Goal: Task Accomplishment & Management: Complete application form

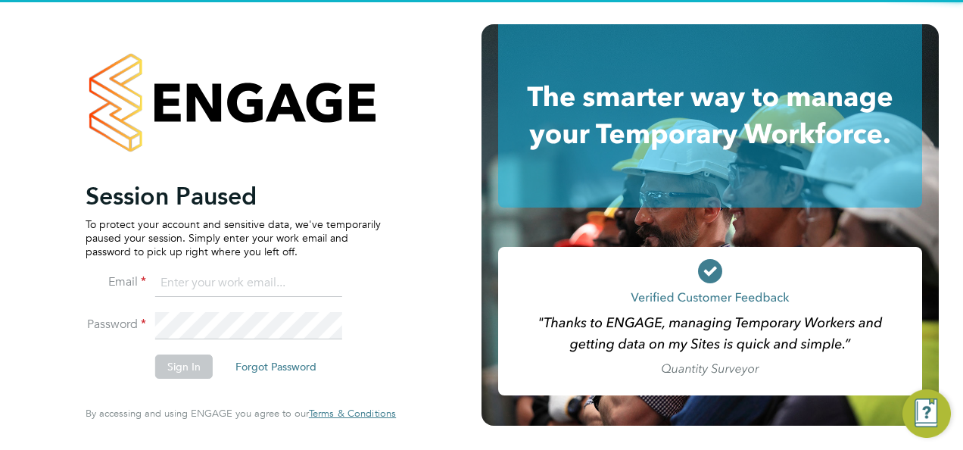
type input "codonovan@skilledcareers.co.uk"
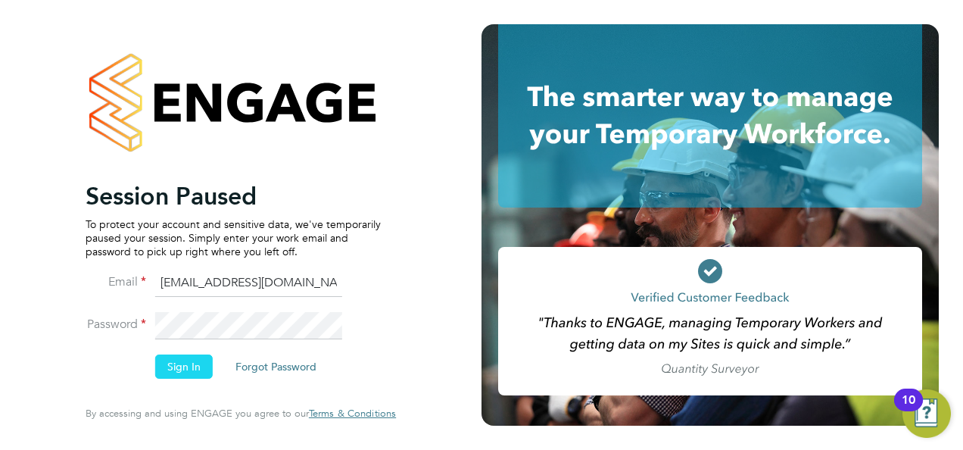
click at [179, 355] on button "Sign In" at bounding box center [184, 366] width 58 height 24
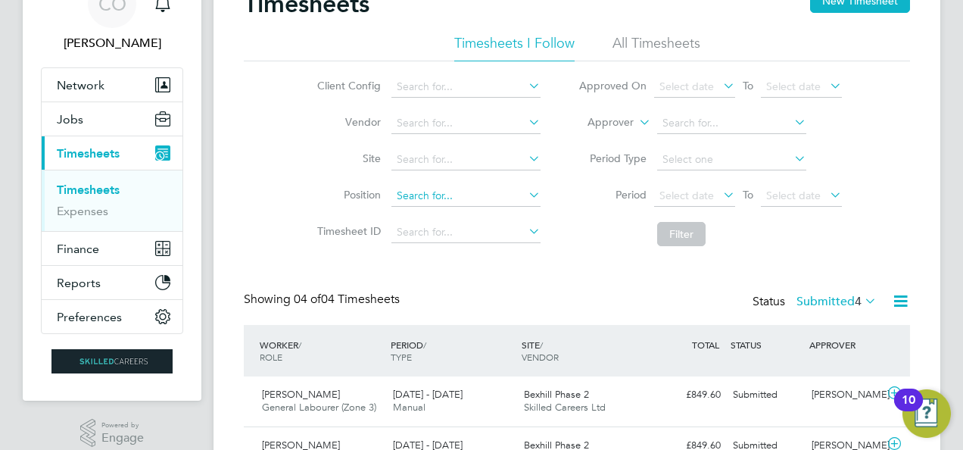
scroll to position [151, 0]
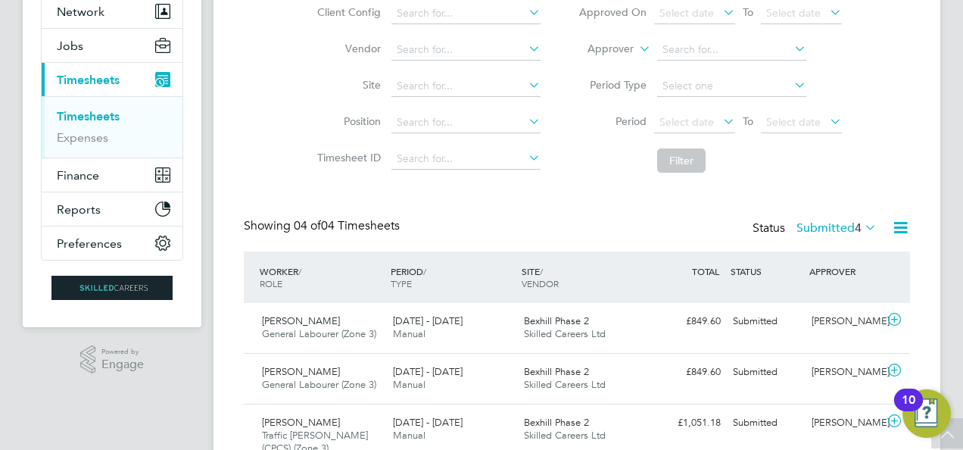
click at [424, 230] on div "Showing 04 of 04 Timesheets Status Submitted 4" at bounding box center [577, 234] width 666 height 33
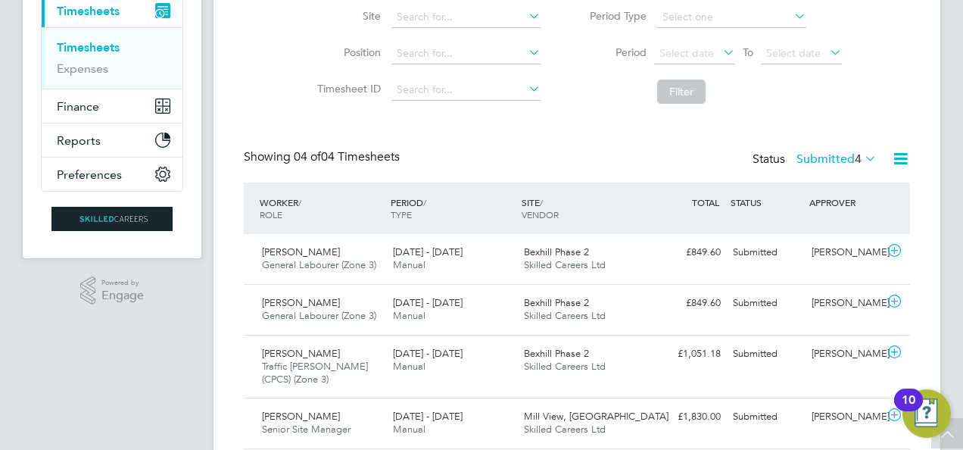
scroll to position [197, 0]
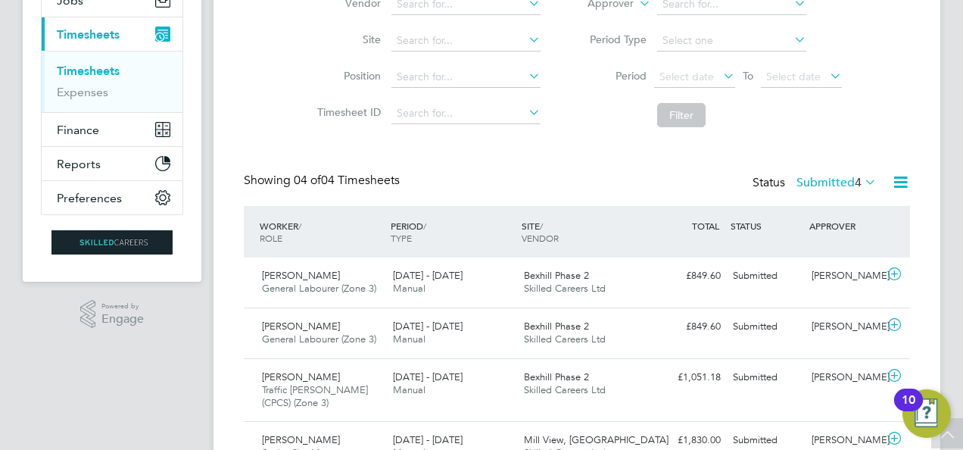
click at [481, 214] on div "PERIOD / TYPE" at bounding box center [452, 231] width 131 height 39
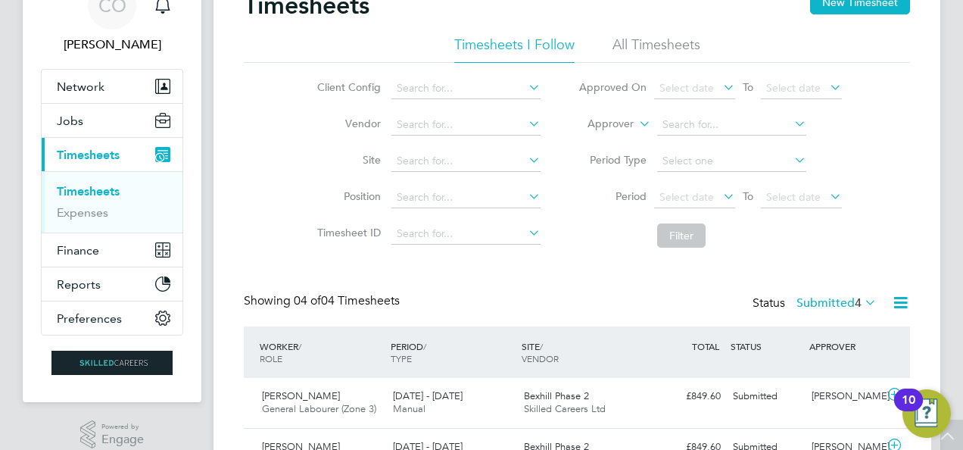
scroll to position [0, 0]
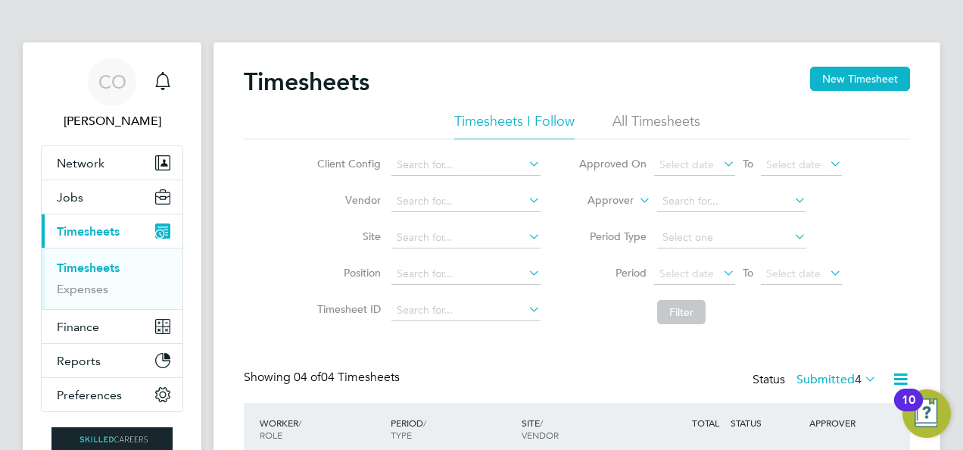
click at [681, 120] on li "All Timesheets" at bounding box center [656, 125] width 88 height 27
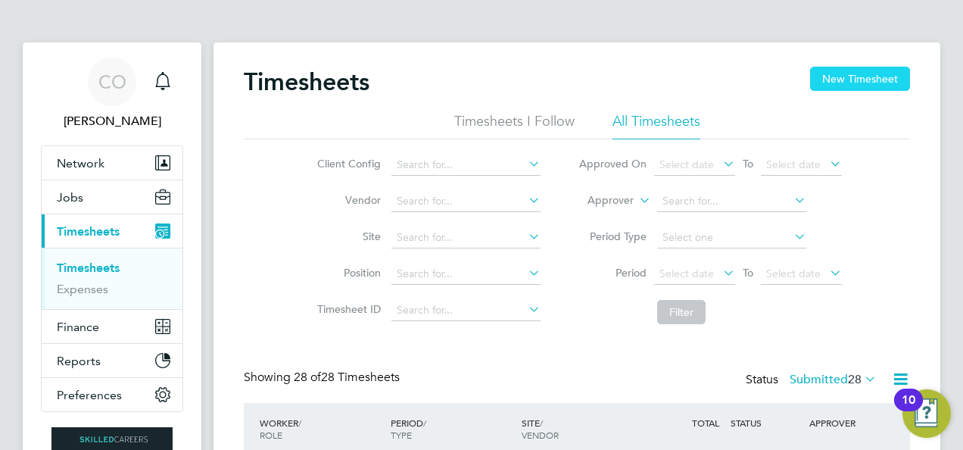
click at [861, 75] on button "New Timesheet" at bounding box center [860, 79] width 100 height 24
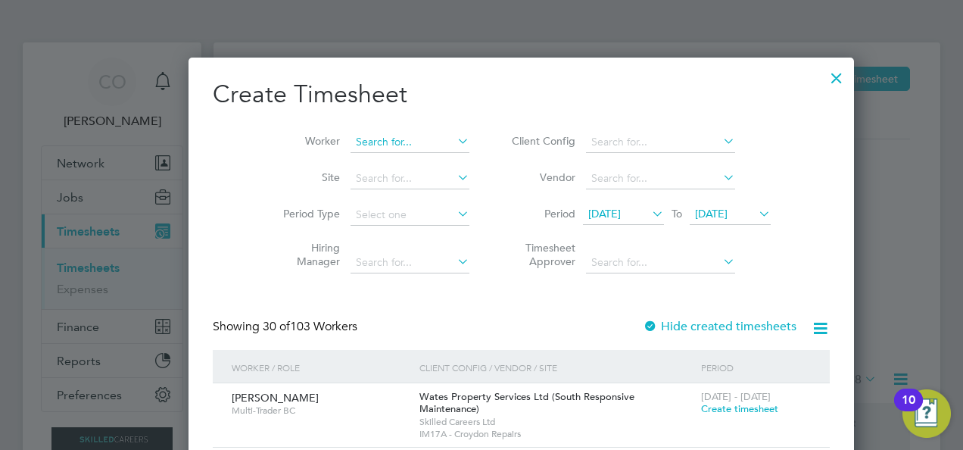
click at [351, 138] on input at bounding box center [410, 142] width 119 height 21
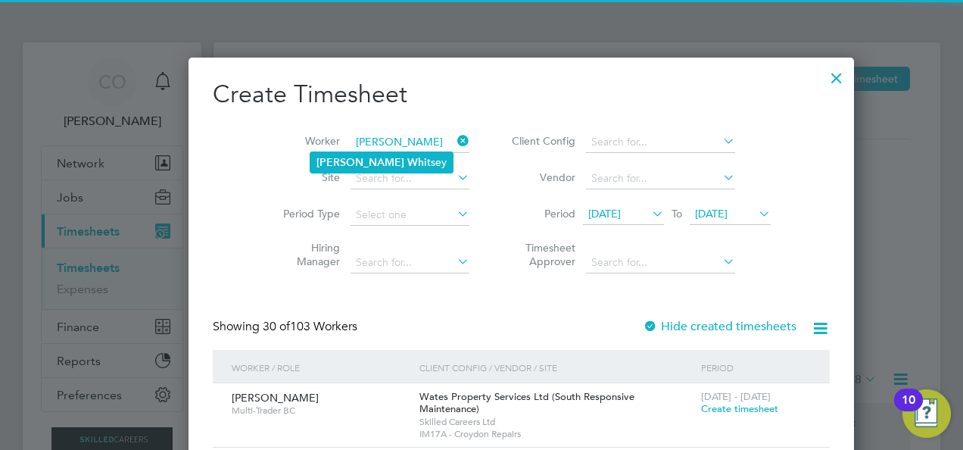
click at [380, 152] on li "[PERSON_NAME]" at bounding box center [381, 162] width 142 height 20
type input "[PERSON_NAME]"
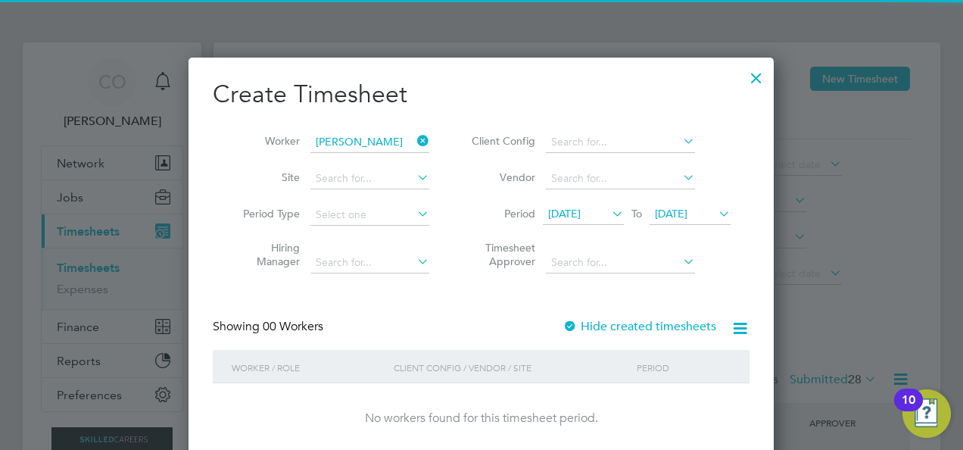
click at [581, 218] on span "[DATE]" at bounding box center [564, 214] width 33 height 14
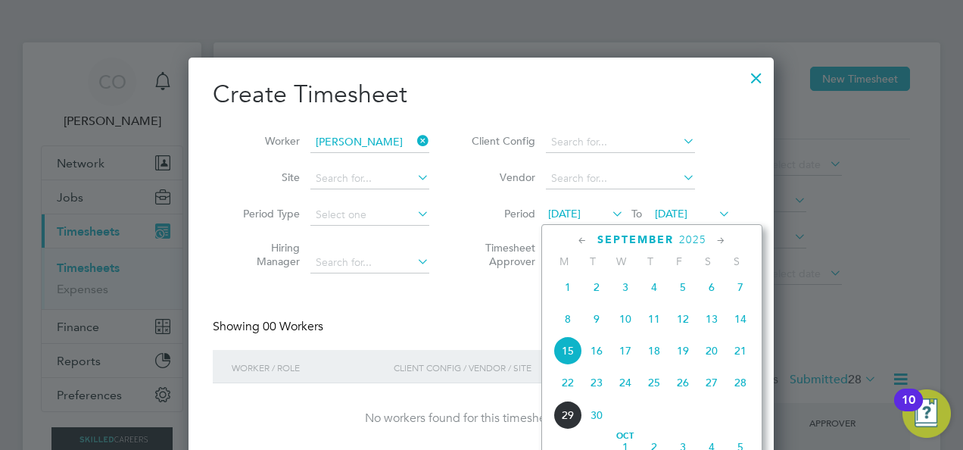
click at [581, 240] on icon at bounding box center [582, 240] width 14 height 17
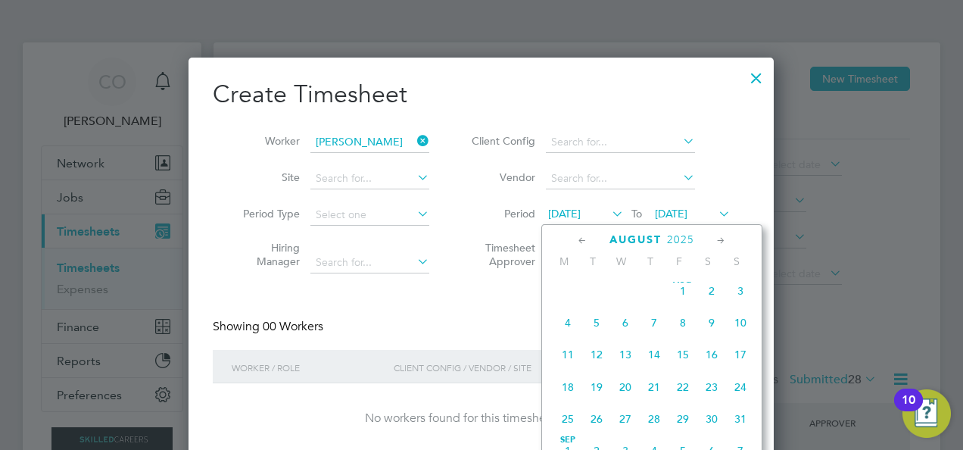
click at [581, 240] on icon at bounding box center [582, 240] width 14 height 17
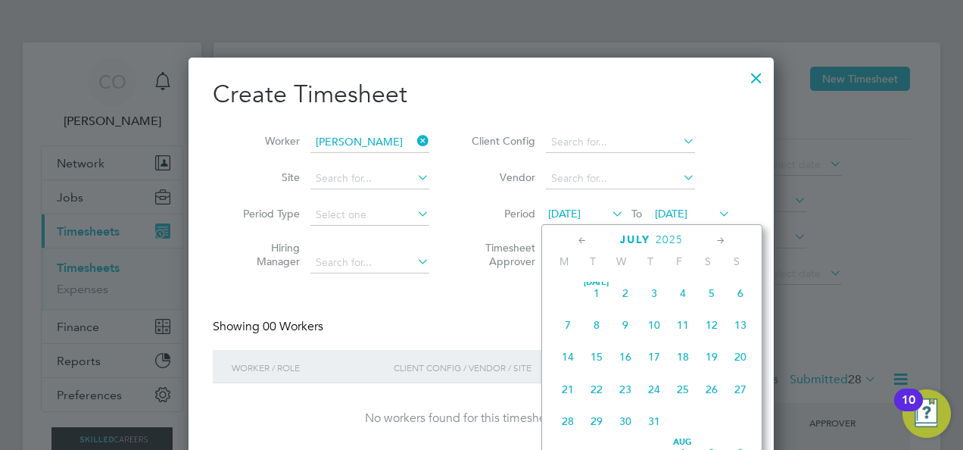
click at [595, 299] on span "[DATE]" at bounding box center [596, 293] width 29 height 29
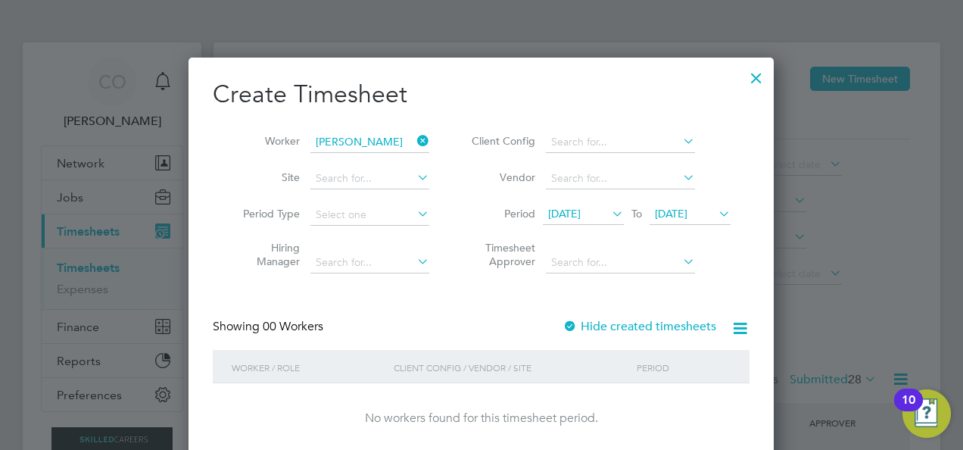
click at [620, 339] on div "Showing 00 Workers Hide created timesheets" at bounding box center [481, 334] width 537 height 31
click at [628, 326] on label "Hide created timesheets" at bounding box center [639, 326] width 154 height 15
click at [675, 207] on span "[DATE]" at bounding box center [671, 214] width 33 height 14
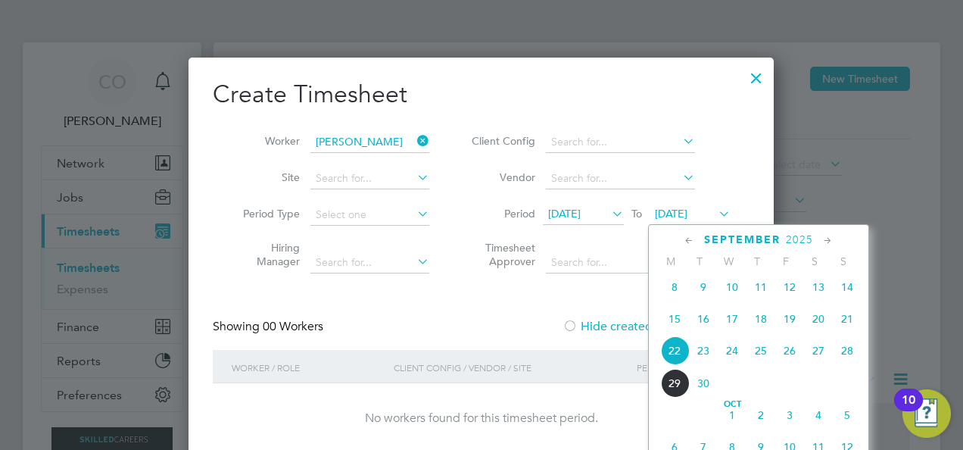
click at [703, 362] on span "23" at bounding box center [703, 350] width 29 height 29
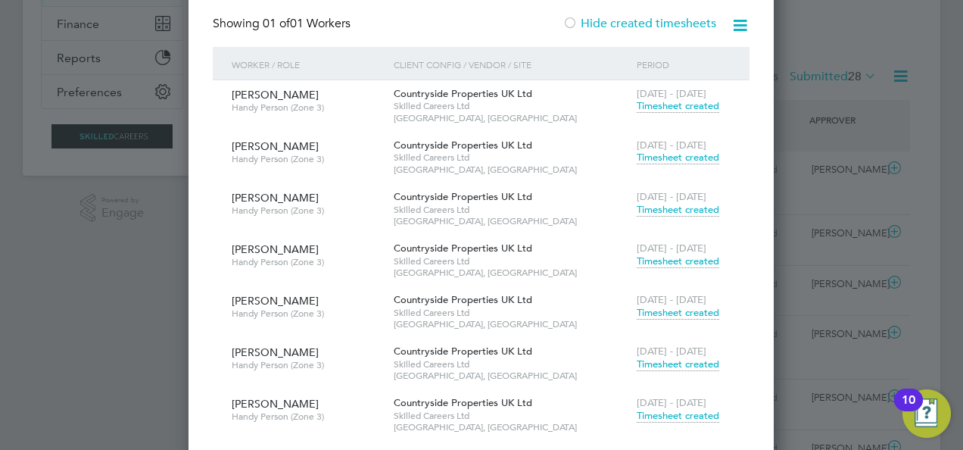
click at [676, 154] on span "Timesheet created" at bounding box center [678, 158] width 83 height 14
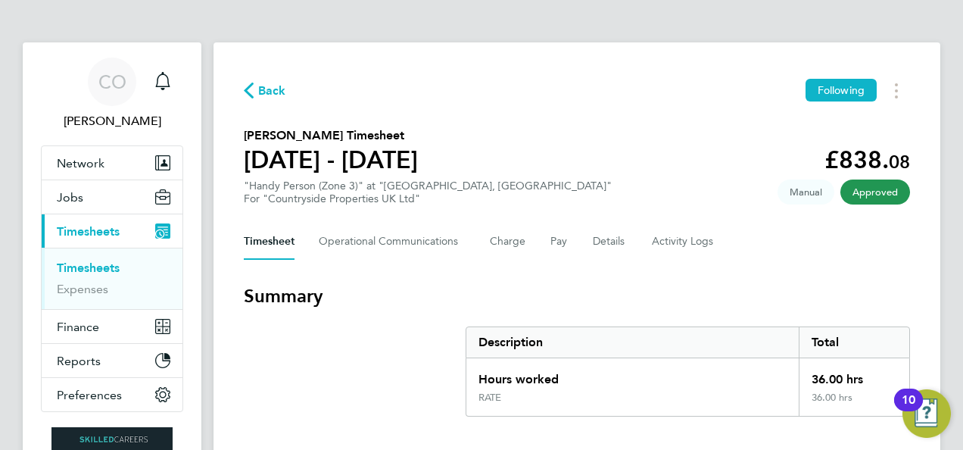
drag, startPoint x: 448, startPoint y: 153, endPoint x: 232, endPoint y: 154, distance: 215.8
drag, startPoint x: 232, startPoint y: 154, endPoint x: 283, endPoint y: 153, distance: 50.7
copy h1 "[DATE] - [DATE]"
click at [497, 129] on section "[PERSON_NAME] Timesheet [DATE] - [DATE] £838. 08 "Handy Person (Zone 3)" at "[G…" at bounding box center [577, 165] width 666 height 79
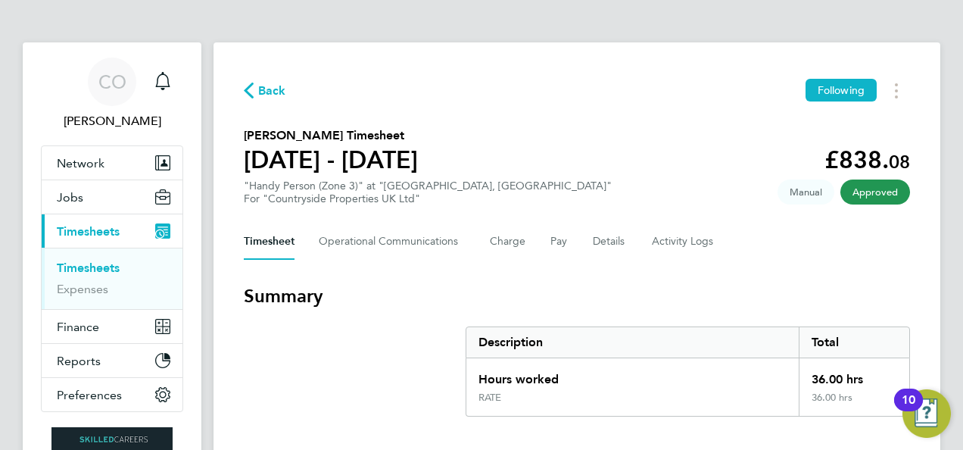
click at [253, 88] on icon "button" at bounding box center [249, 91] width 10 height 16
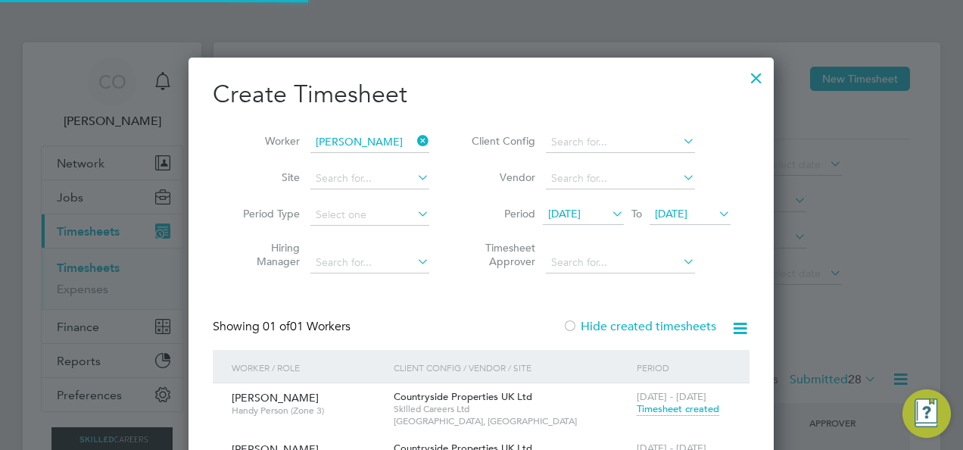
scroll to position [38, 131]
click at [687, 212] on span "[DATE]" at bounding box center [671, 214] width 33 height 14
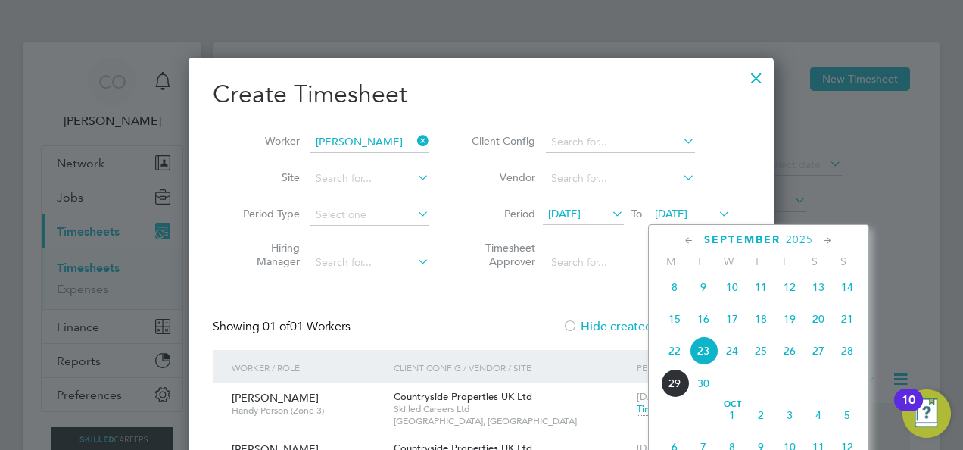
click at [581, 211] on span "[DATE]" at bounding box center [564, 214] width 33 height 14
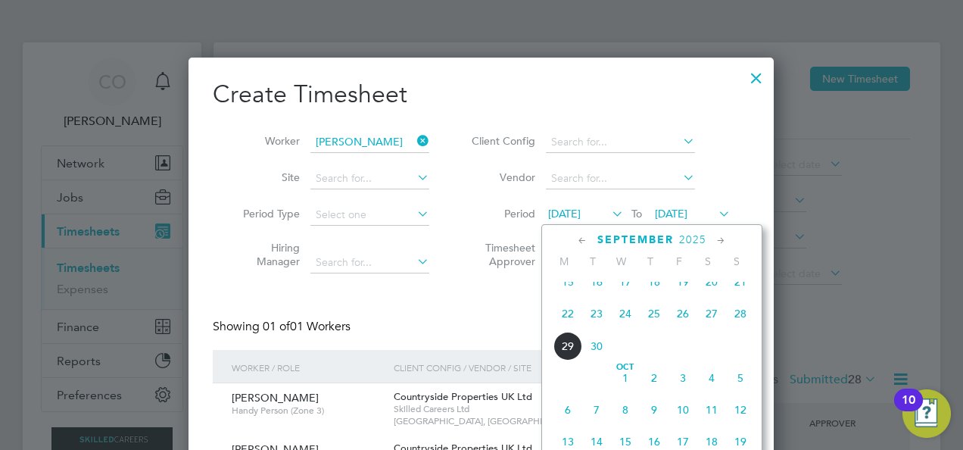
click at [569, 354] on span "29" at bounding box center [567, 346] width 29 height 29
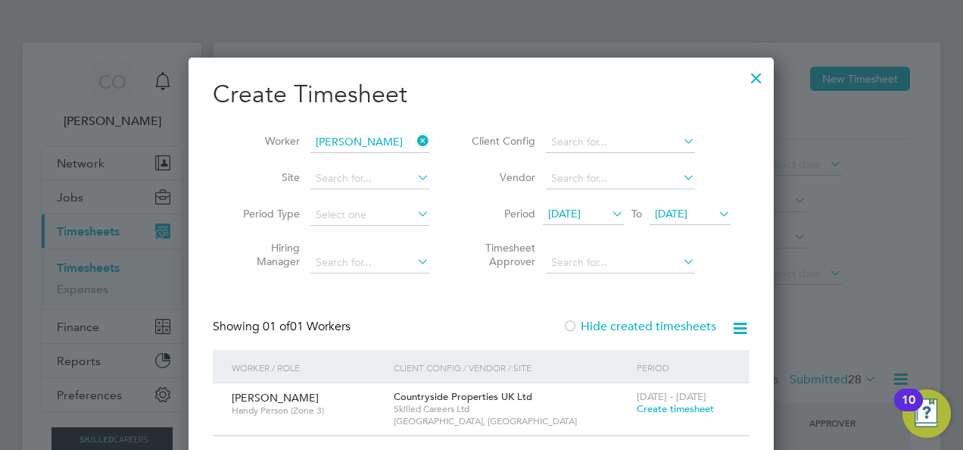
click at [687, 215] on span "[DATE]" at bounding box center [671, 214] width 33 height 14
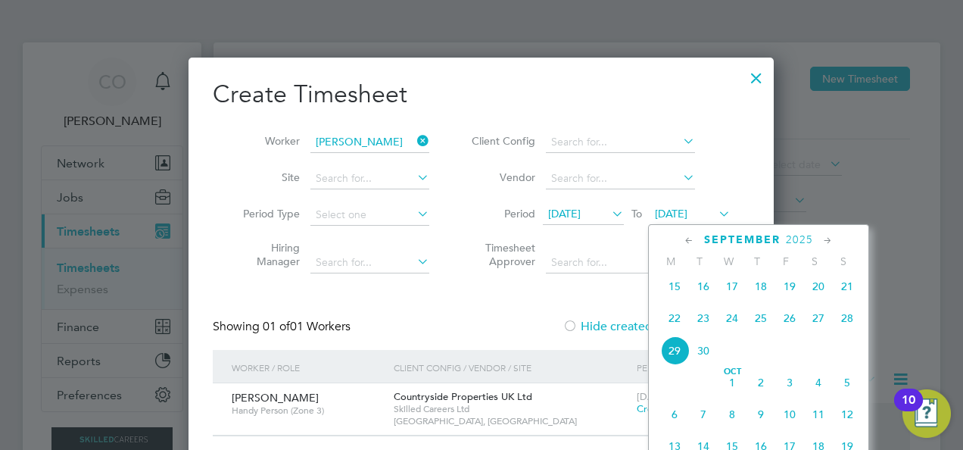
click at [841, 326] on span "28" at bounding box center [847, 318] width 29 height 29
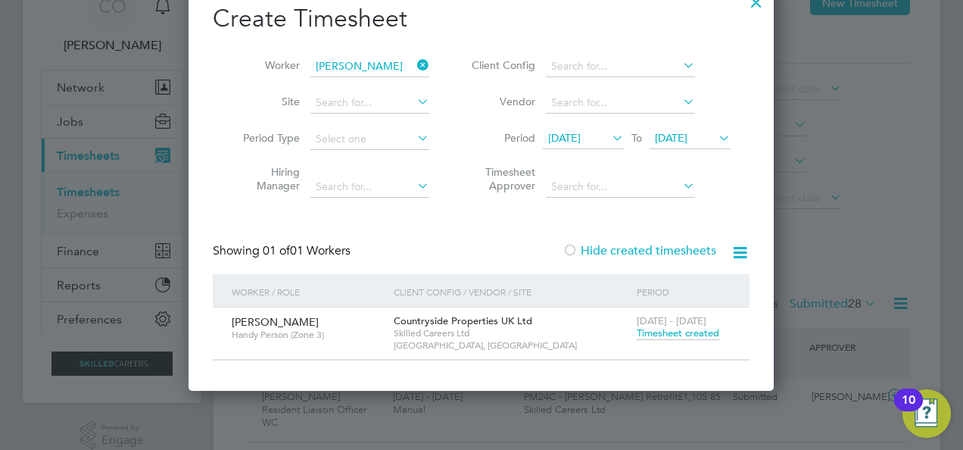
click at [675, 334] on span "Timesheet created" at bounding box center [678, 333] width 83 height 14
